Goal: Information Seeking & Learning: Learn about a topic

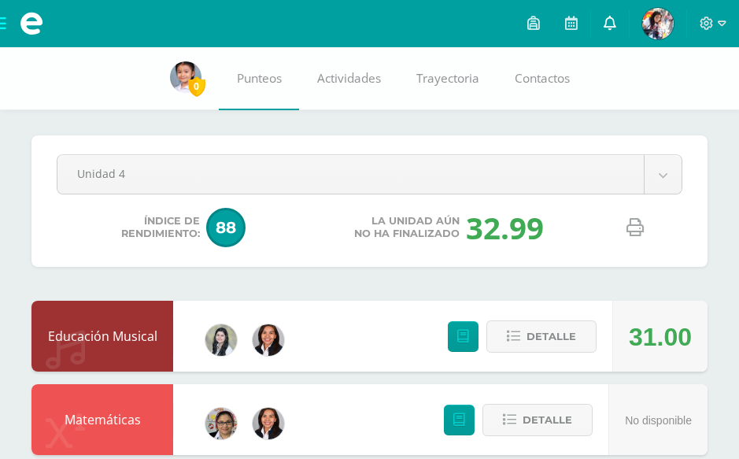
click at [624, 33] on link at bounding box center [610, 23] width 38 height 47
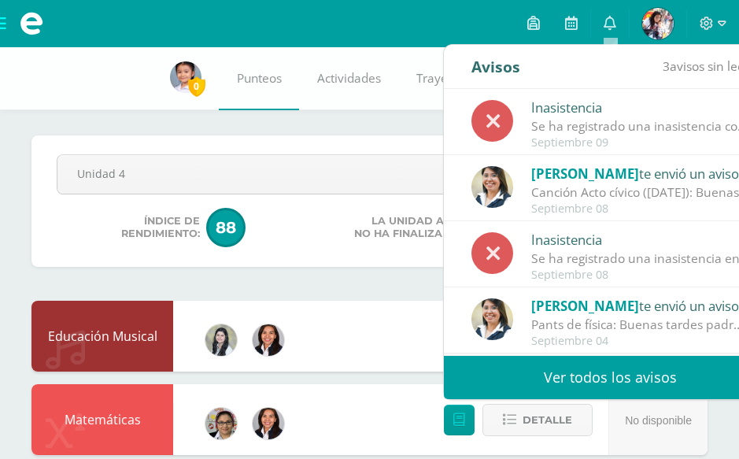
scroll to position [94, 0]
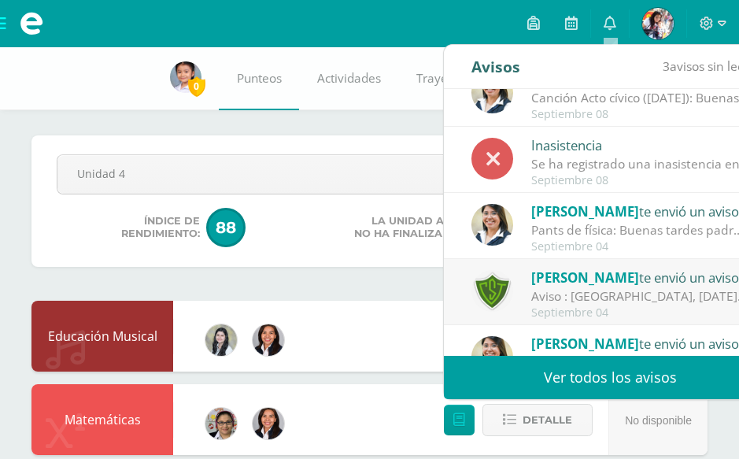
click at [645, 238] on div "Pants de física: Buenas tardes padres de familia, gusto en saludarlos. El día […" at bounding box center [640, 230] width 219 height 18
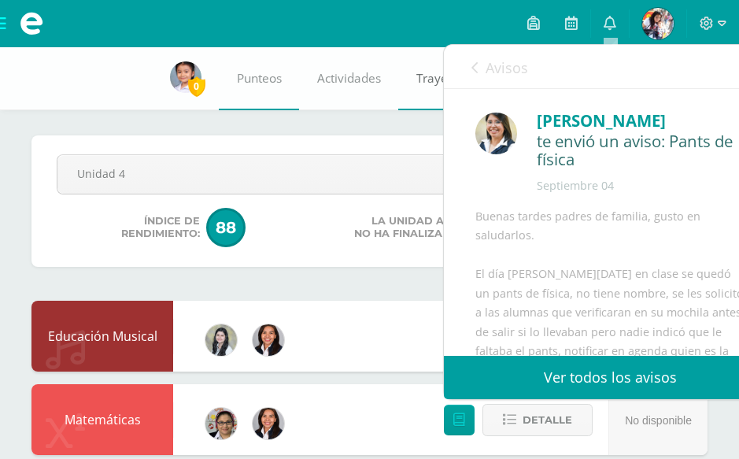
click at [409, 109] on link "Trayectoria" at bounding box center [447, 78] width 98 height 63
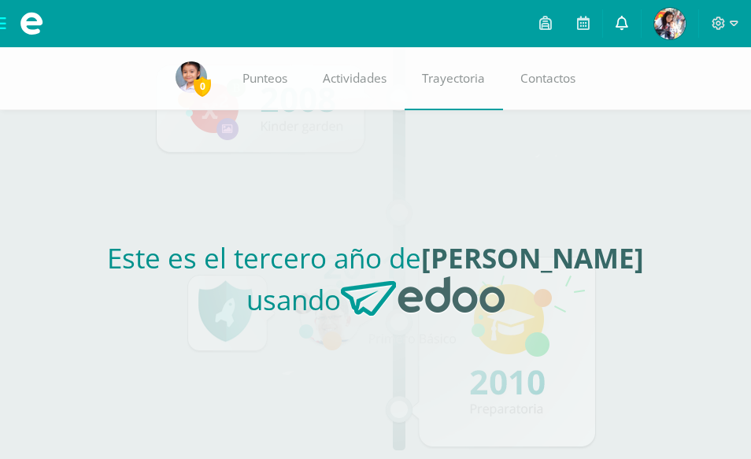
click at [623, 31] on link at bounding box center [622, 23] width 38 height 47
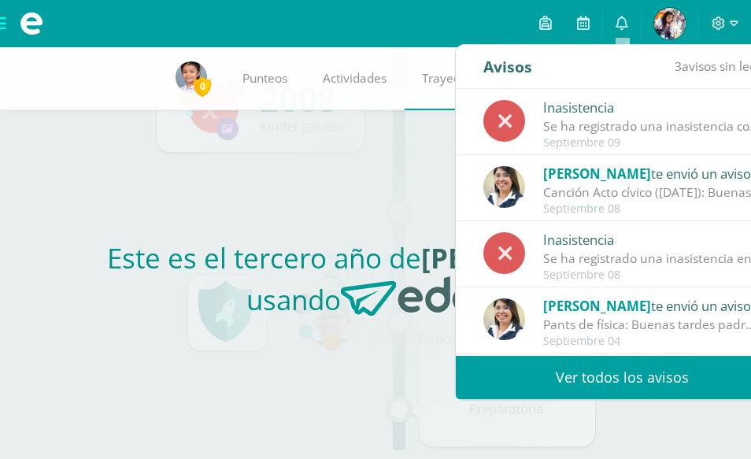
click at [632, 190] on div "Canción Acto cívico ([DATE]): Buenas tardes padres de familia mucho gusto en sa…" at bounding box center [652, 192] width 219 height 18
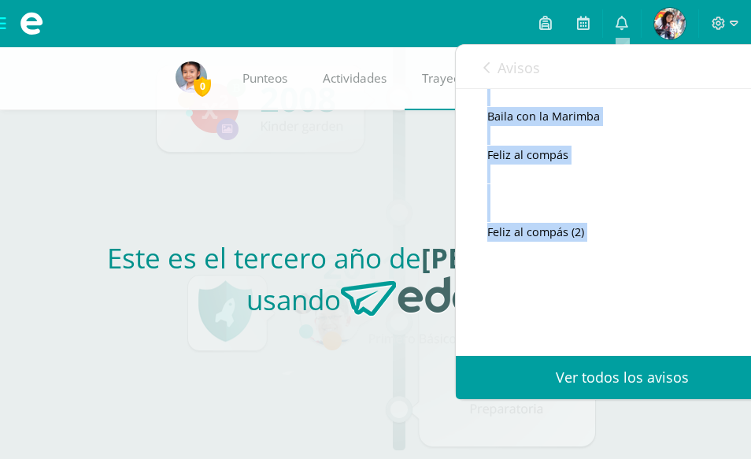
scroll to position [1322, 0]
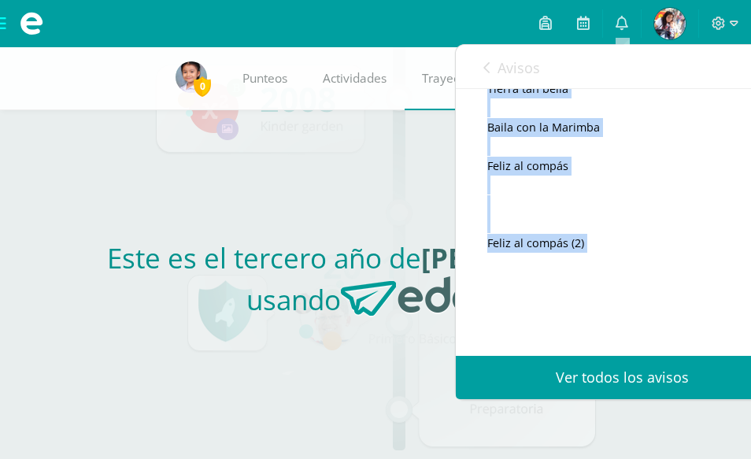
drag, startPoint x: 488, startPoint y: 279, endPoint x: 600, endPoint y: 282, distance: 111.8
copy div "Camino por tus calles El sol brilla sin cesar Tu gente siempre amable Alegre al…"
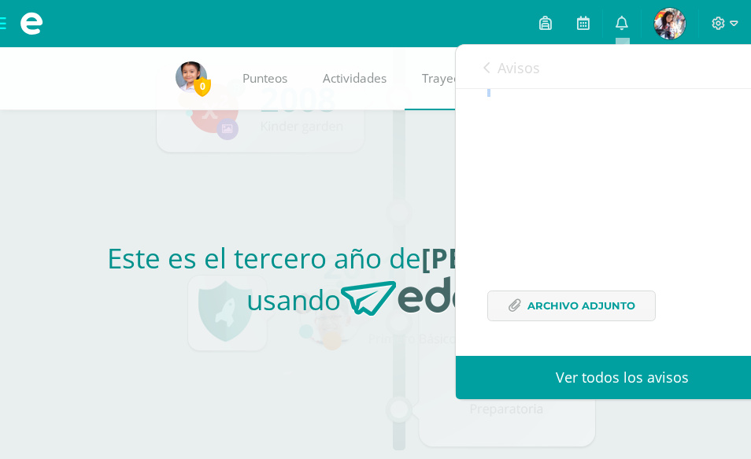
scroll to position [1555, 0]
click at [605, 312] on span "Archivo Adjunto" at bounding box center [581, 305] width 108 height 29
